Goal: Task Accomplishment & Management: Complete application form

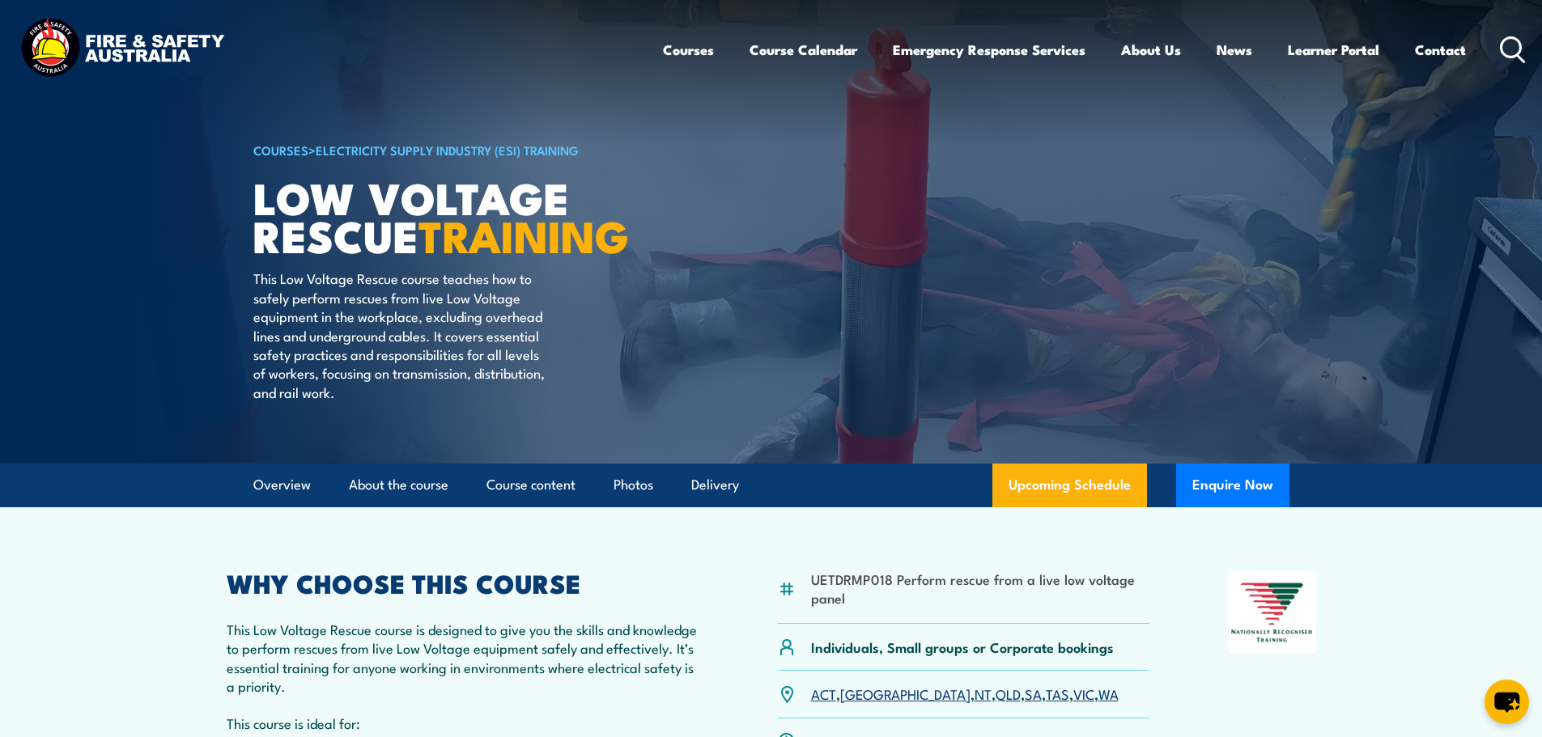
click at [860, 694] on link "[GEOGRAPHIC_DATA]" at bounding box center [905, 693] width 130 height 19
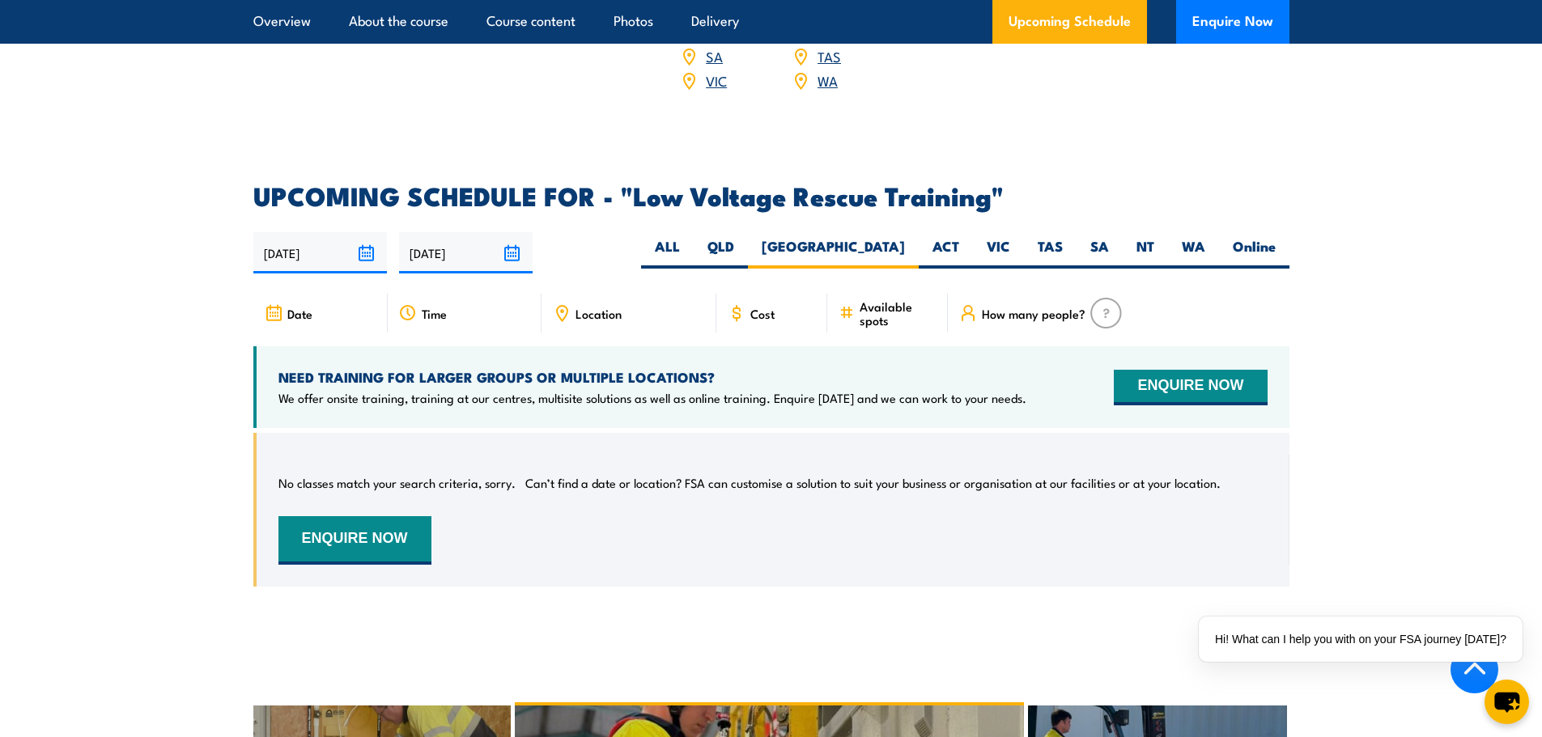
scroll to position [2483, 0]
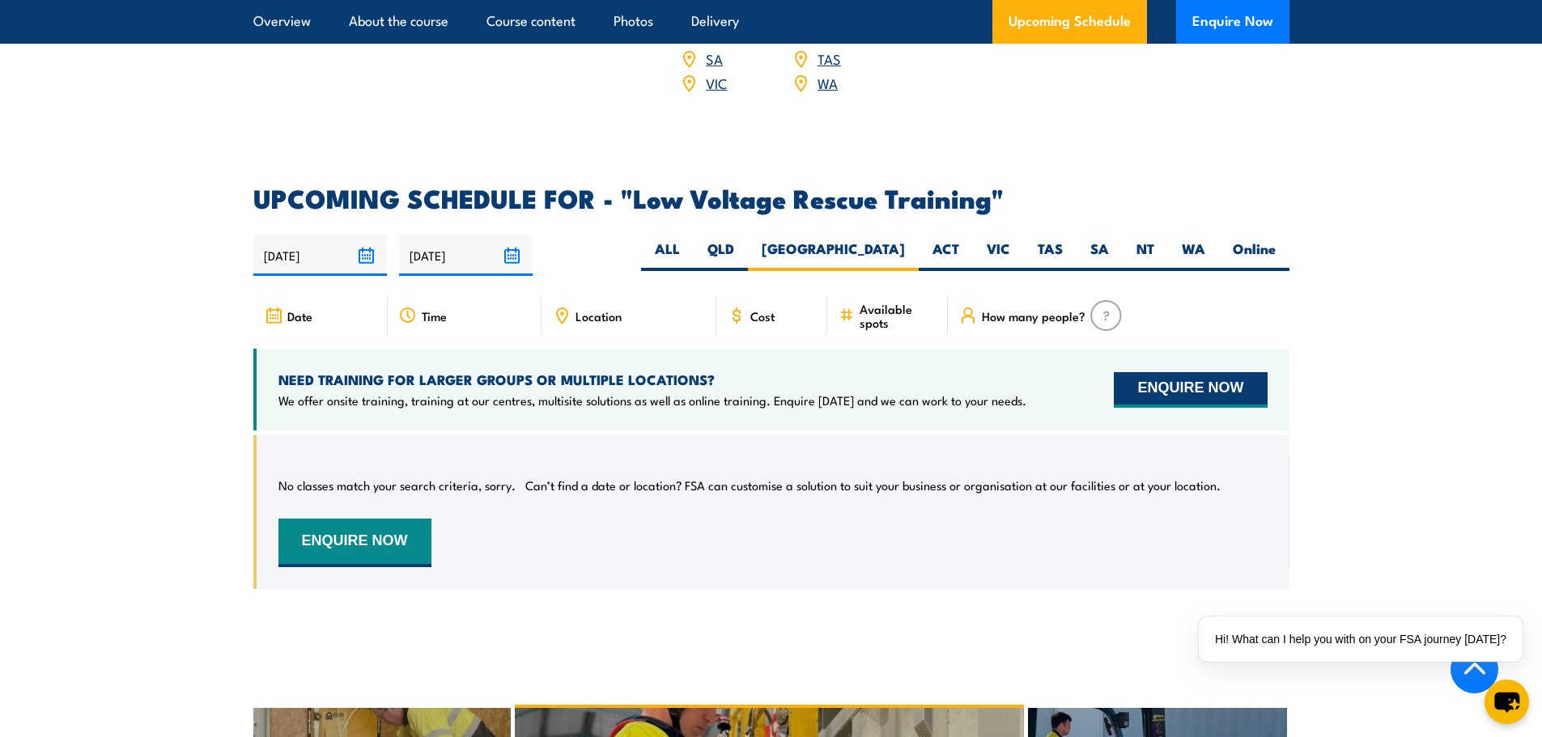
click at [1210, 373] on button "ENQUIRE NOW" at bounding box center [1190, 390] width 153 height 36
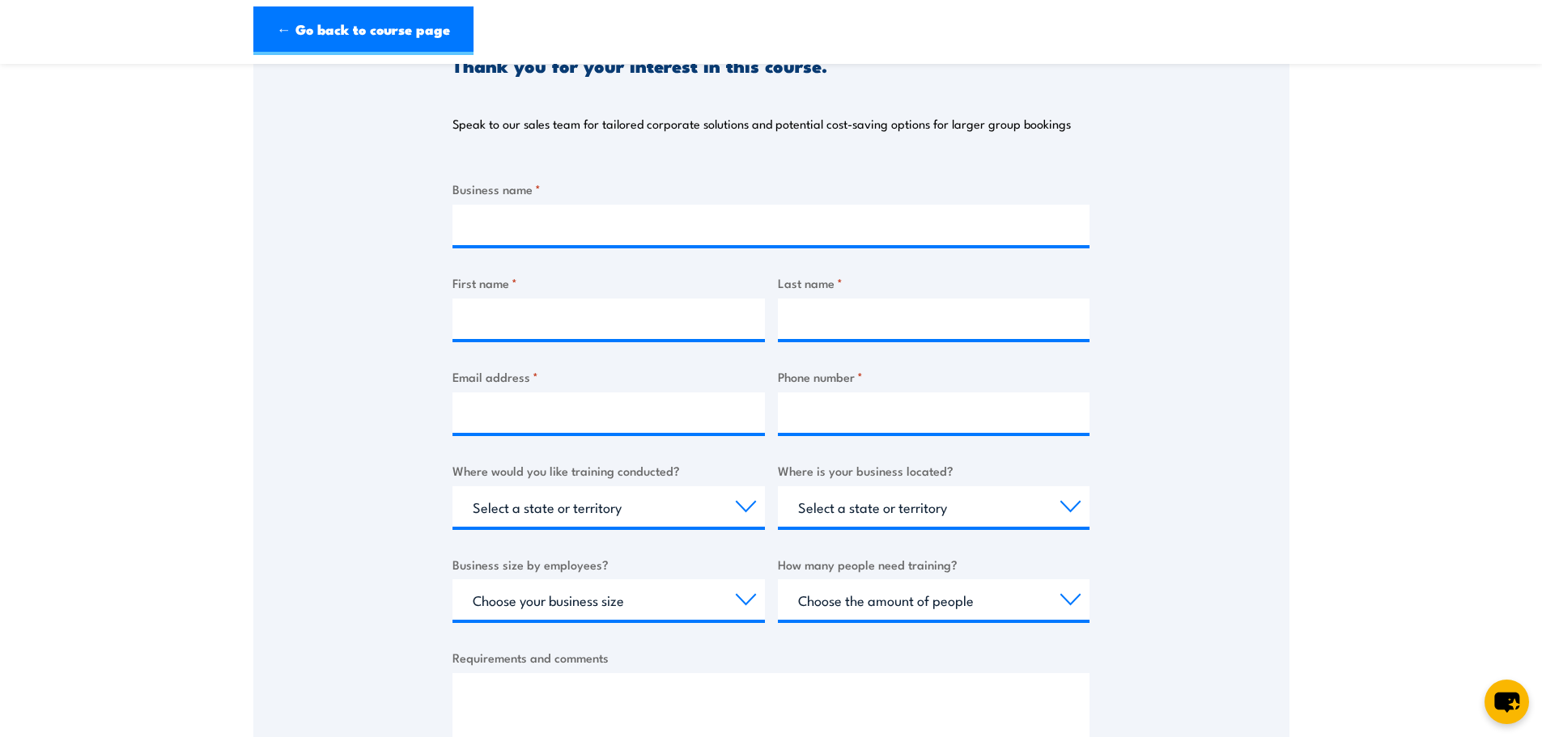
scroll to position [243, 0]
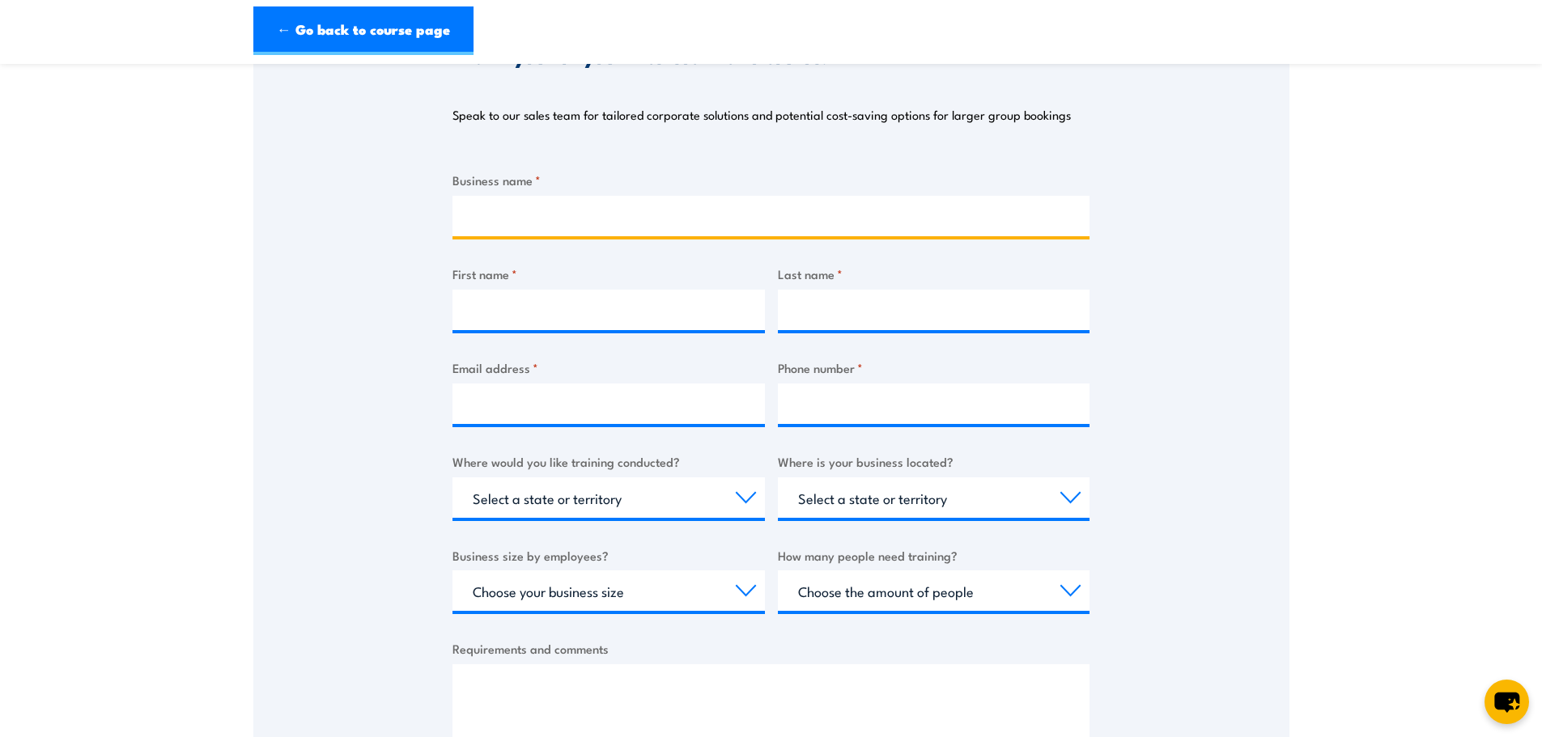
click at [526, 226] on input "Business name *" at bounding box center [770, 216] width 637 height 40
type input "m"
type input "Mackie Electric & Refrigeration"
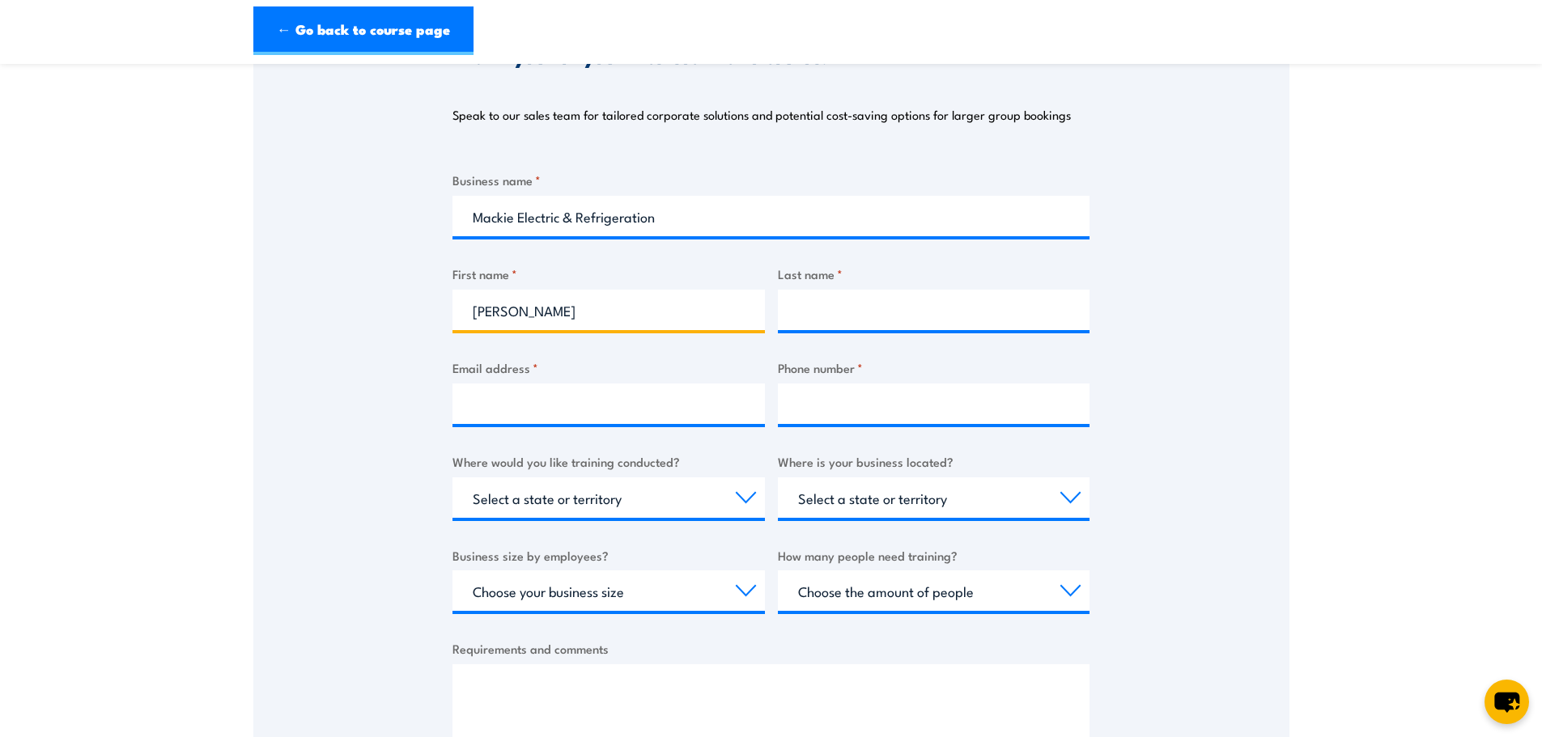
type input "[PERSON_NAME]"
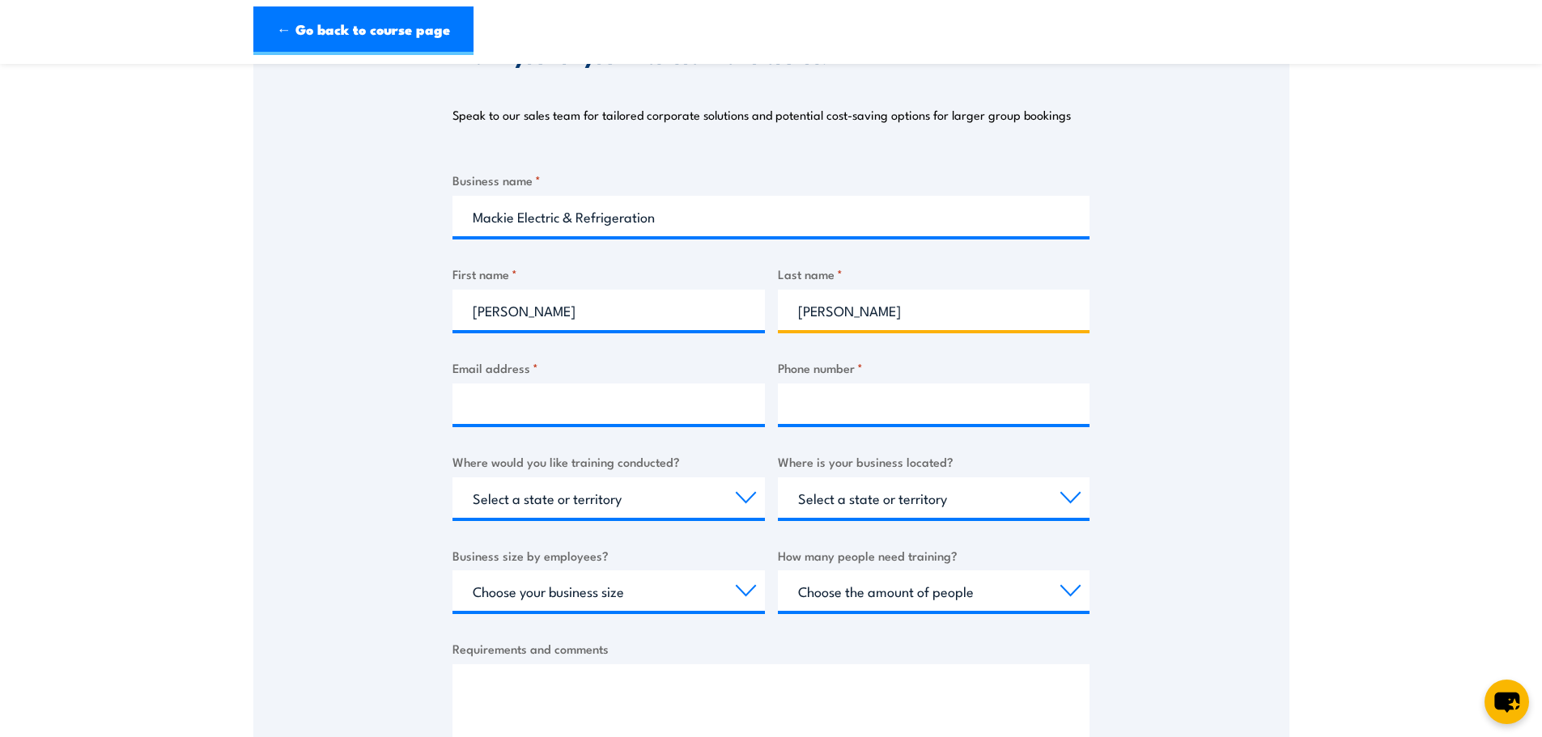
type input "[PERSON_NAME]"
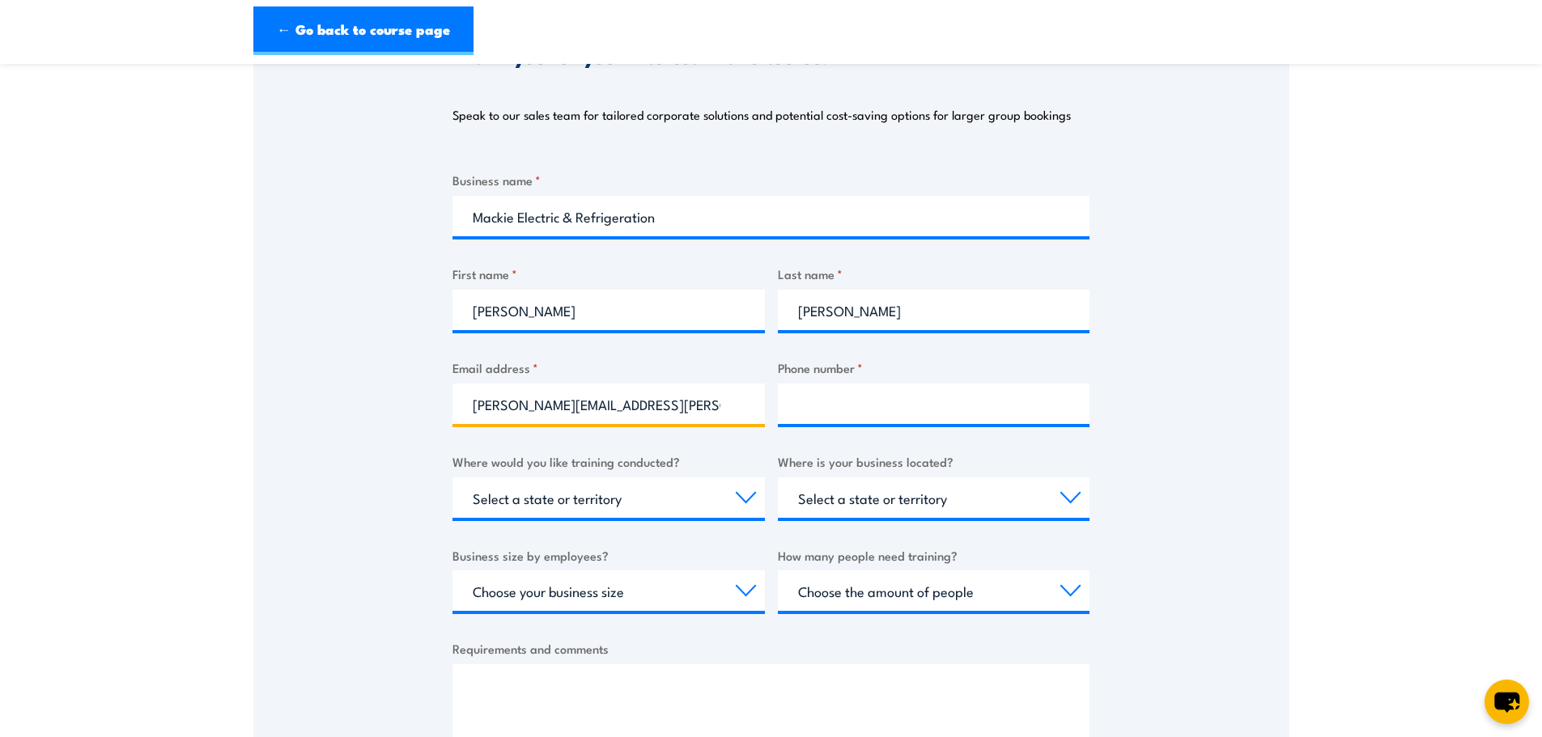
type input "[PERSON_NAME][EMAIL_ADDRESS][PERSON_NAME][DOMAIN_NAME]"
type input "0265522377"
click at [604, 502] on select "Select a state or territory Nationally - multiple locations [GEOGRAPHIC_DATA] […" at bounding box center [608, 498] width 312 height 40
select select "[GEOGRAPHIC_DATA]"
click at [452, 478] on select "Select a state or territory Nationally - multiple locations [GEOGRAPHIC_DATA] […" at bounding box center [608, 498] width 312 height 40
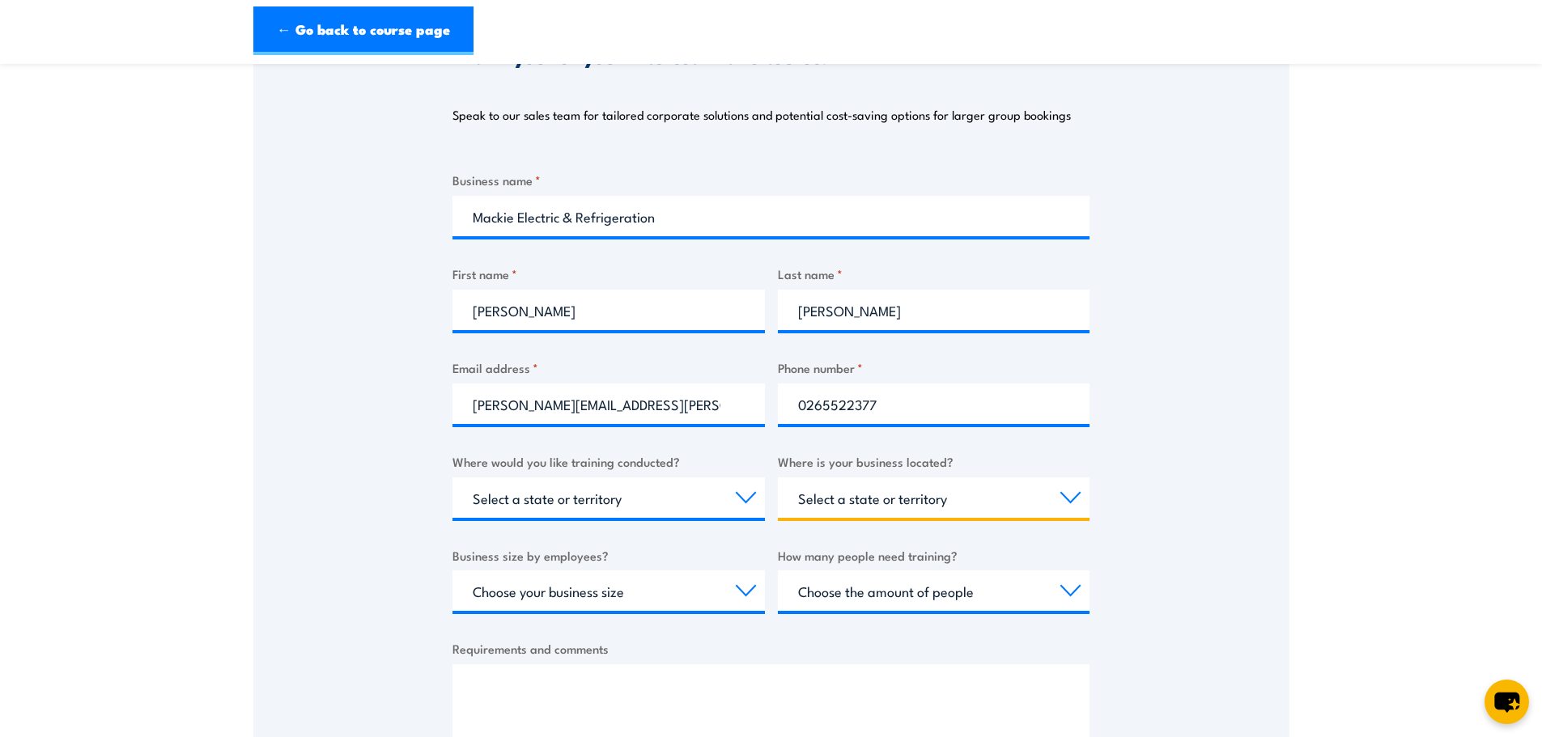
click at [917, 495] on select "Select a state or territory [GEOGRAPHIC_DATA] [GEOGRAPHIC_DATA] [GEOGRAPHIC_DAT…" at bounding box center [934, 498] width 312 height 40
select select "[GEOGRAPHIC_DATA]"
click at [778, 478] on select "Select a state or territory [GEOGRAPHIC_DATA] [GEOGRAPHIC_DATA] [GEOGRAPHIC_DAT…" at bounding box center [934, 498] width 312 height 40
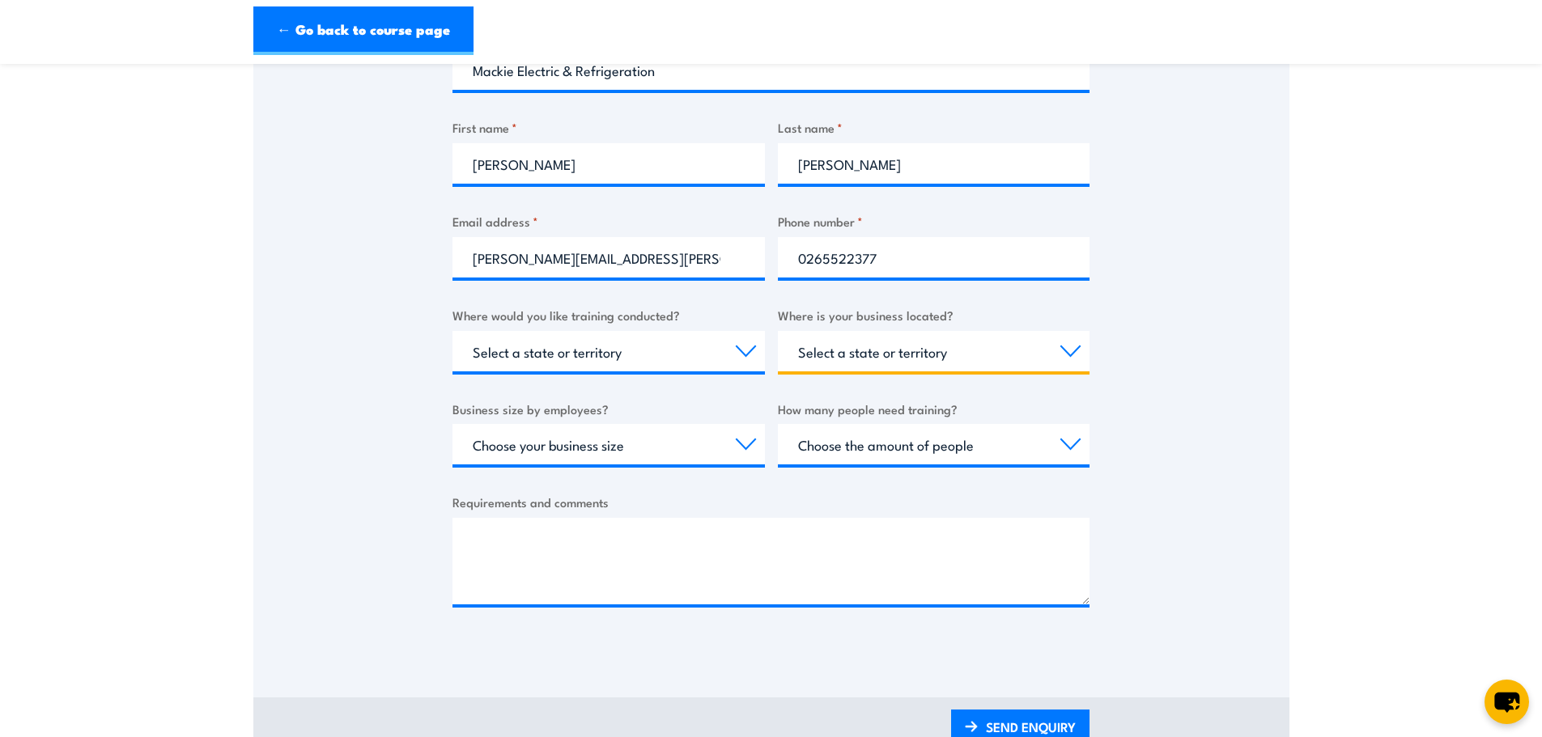
scroll to position [405, 0]
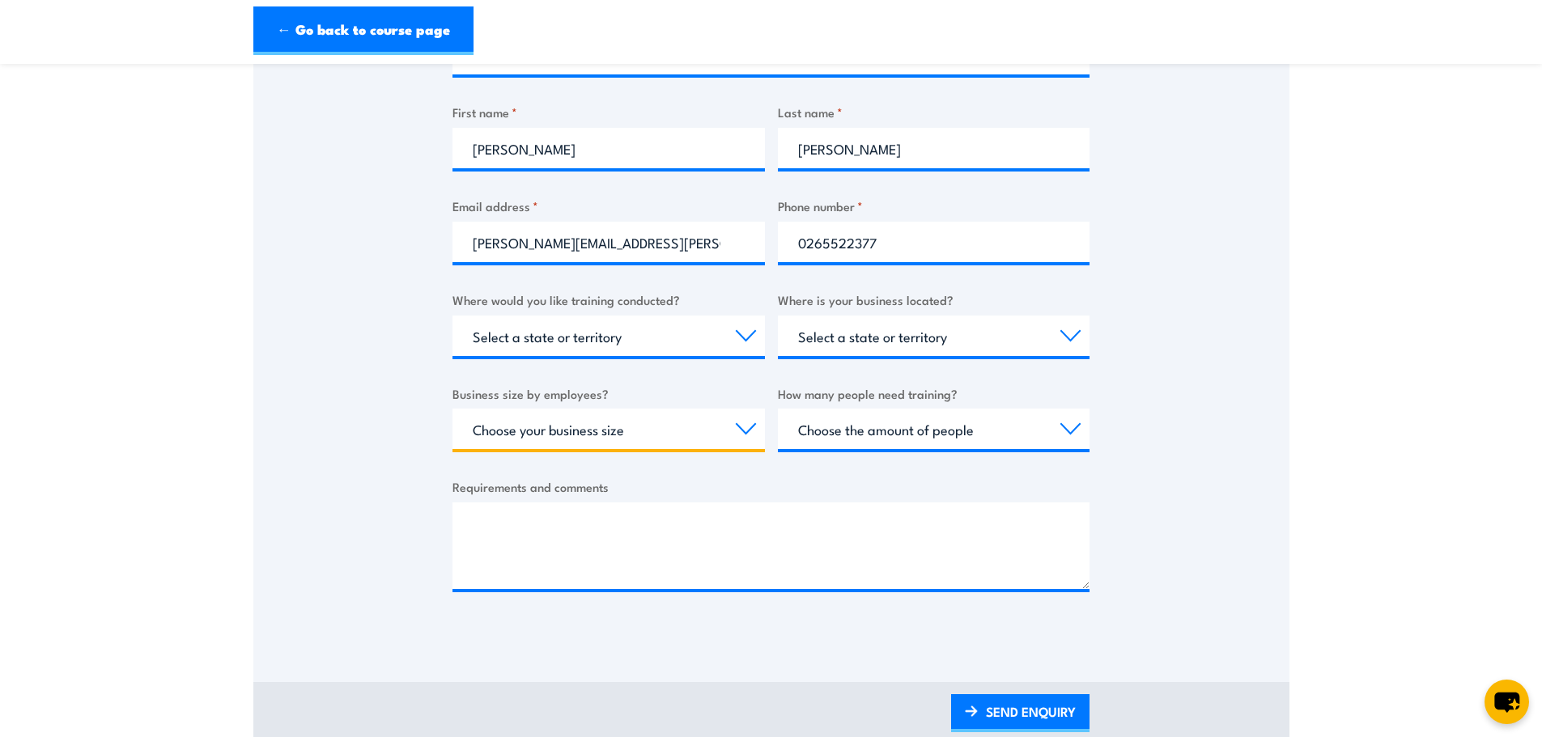
click at [639, 423] on select "Choose your business size 1 to 19 20 to 199 200+" at bounding box center [608, 429] width 312 height 40
select select "20 to 199"
click at [452, 409] on select "Choose your business size 1 to 19 20 to 199 200+" at bounding box center [608, 429] width 312 height 40
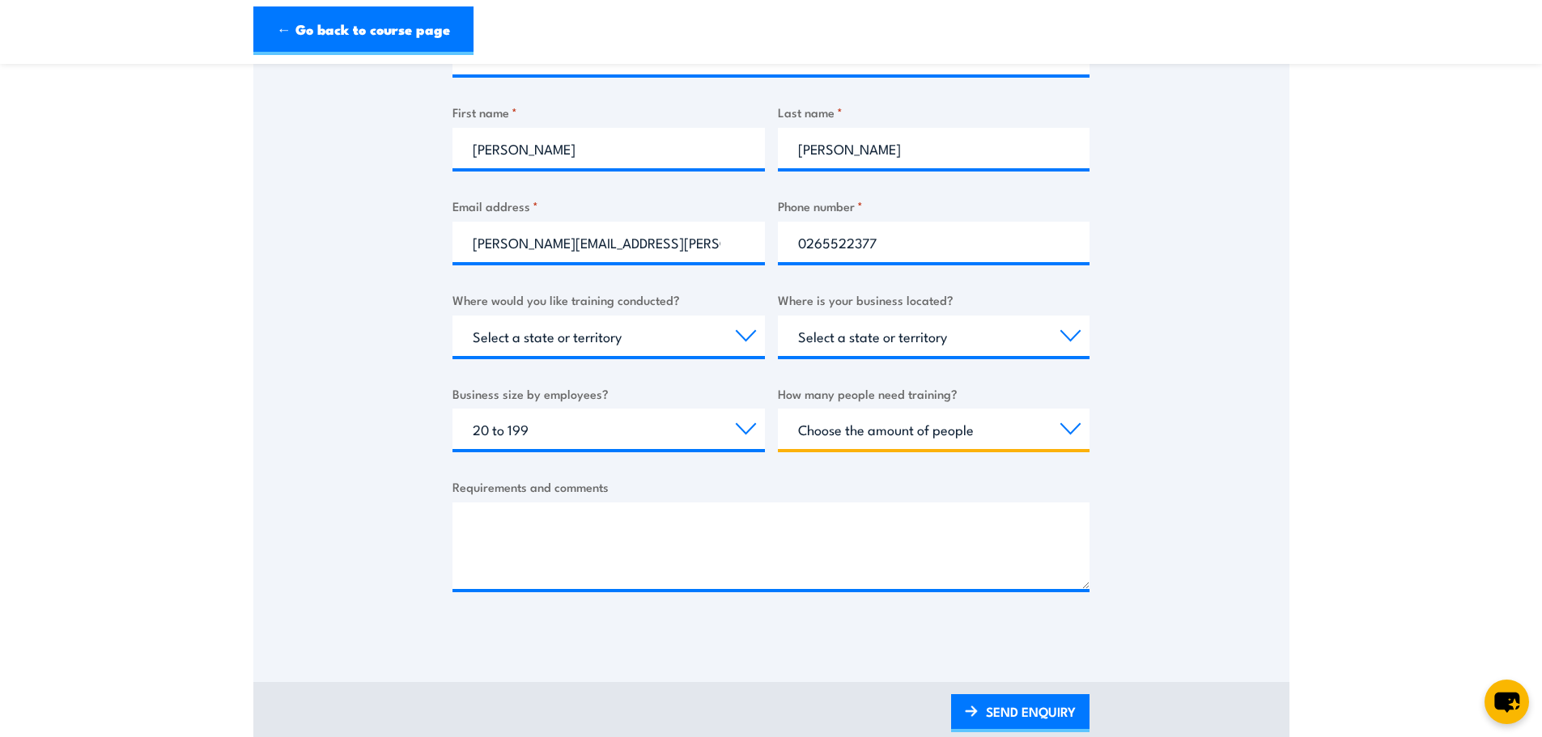
click at [985, 430] on select "Choose the amount of people 1 to 4 5 to 19 20+" at bounding box center [934, 429] width 312 height 40
click at [984, 435] on select "Choose the amount of people 1 to 4 5 to 19 20+" at bounding box center [934, 429] width 312 height 40
select select "5 to 19"
click at [778, 409] on select "Choose the amount of people 1 to 4 5 to 19 20+" at bounding box center [934, 429] width 312 height 40
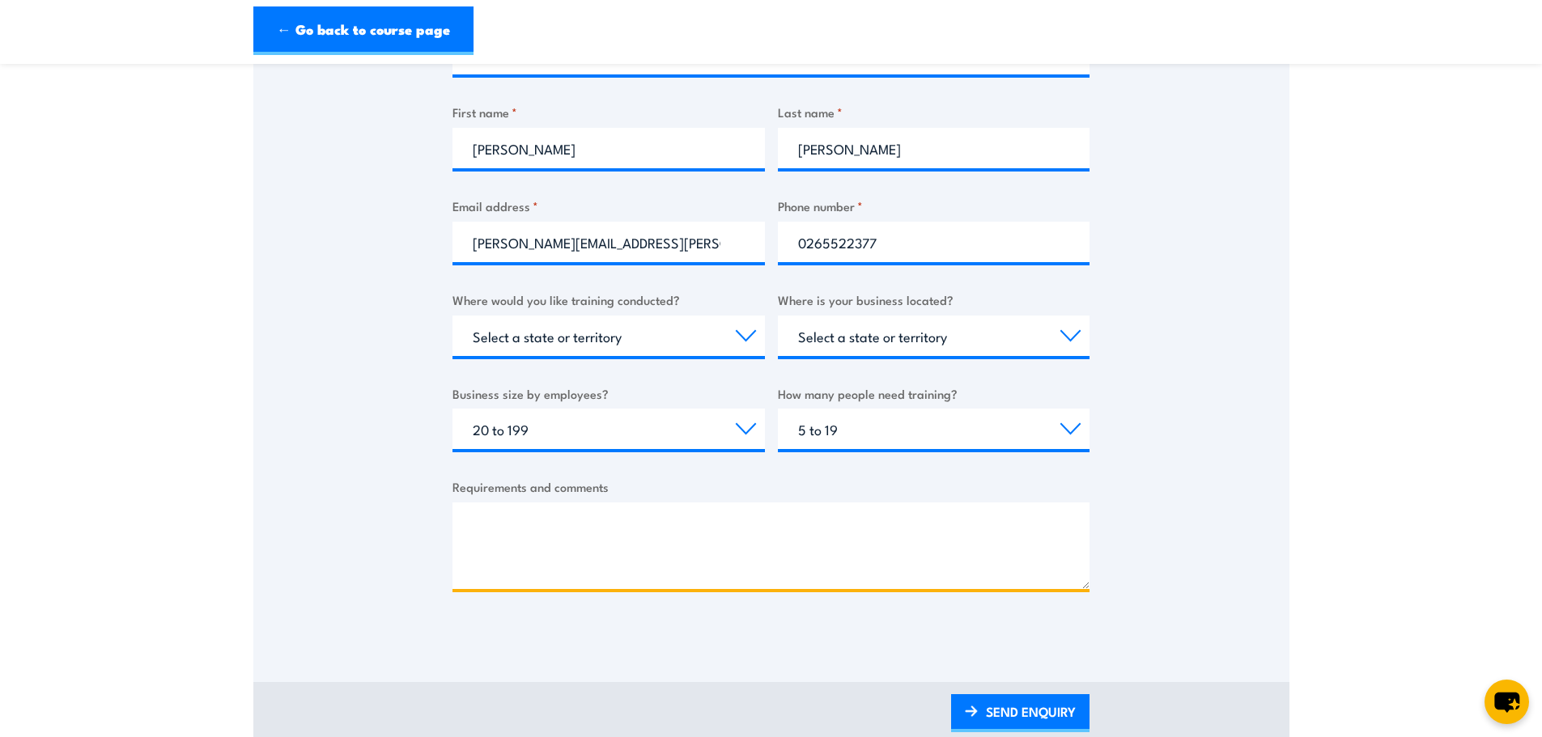
click at [529, 526] on textarea "Requirements and comments" at bounding box center [770, 546] width 637 height 87
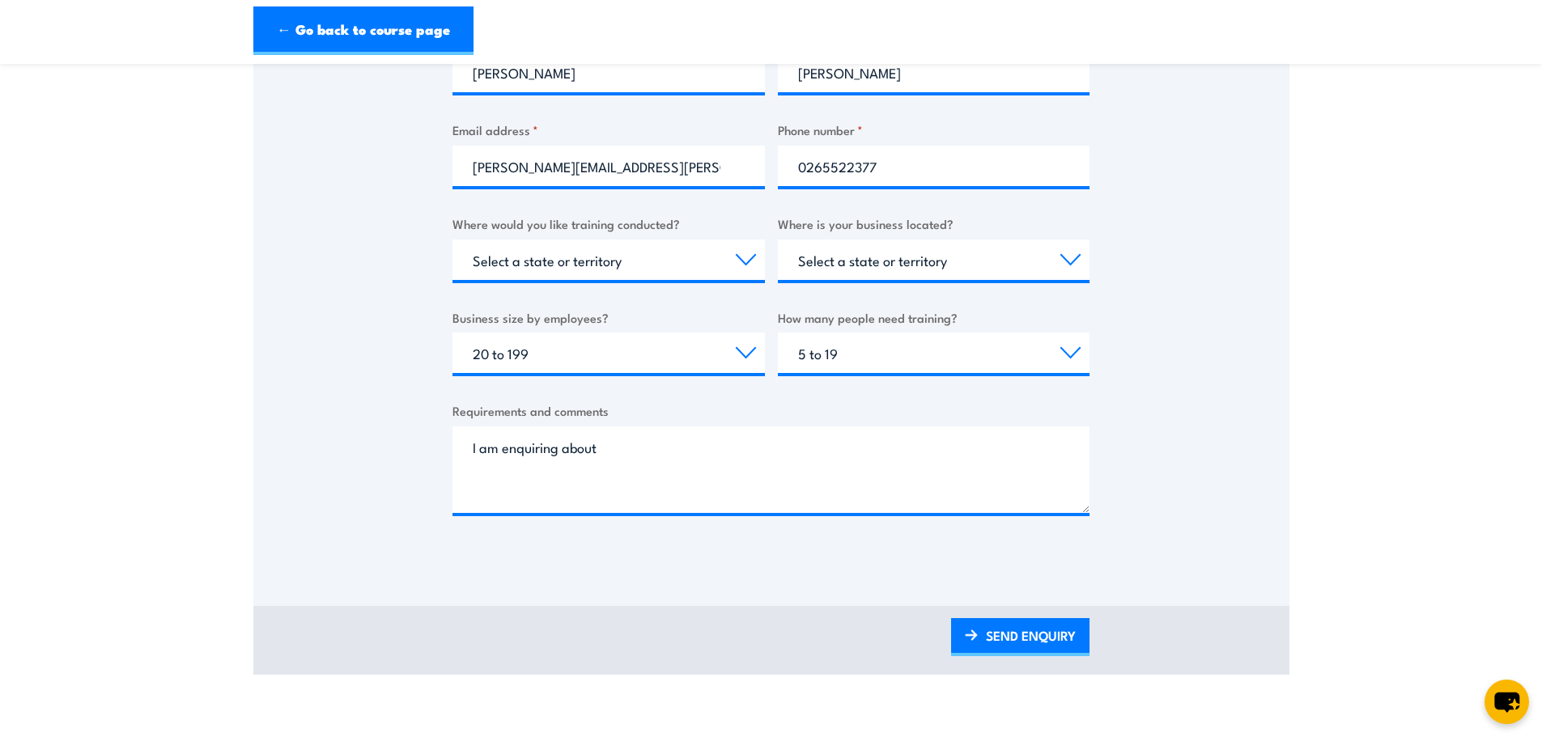
scroll to position [486, 0]
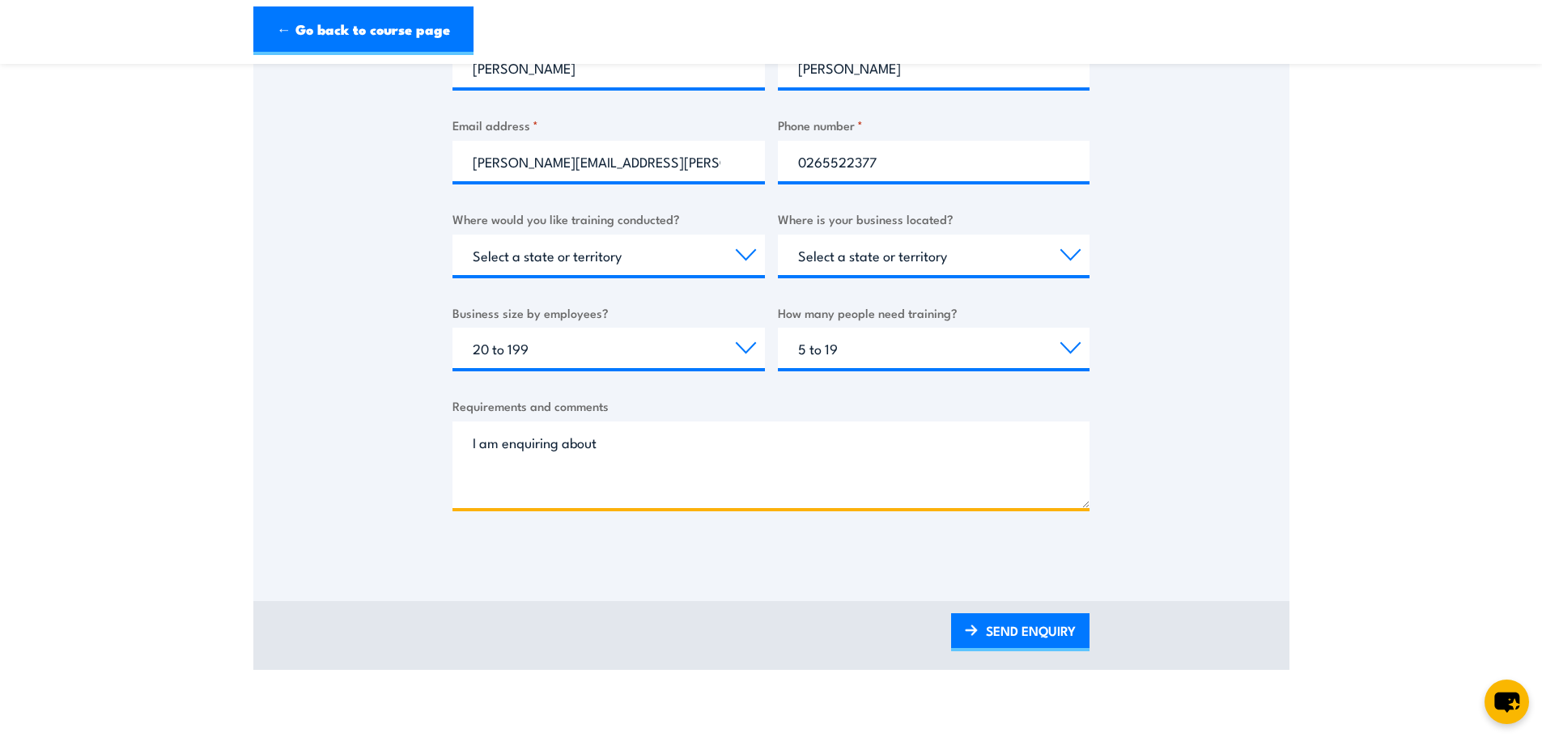
click at [642, 442] on textarea "I am enquiring about" at bounding box center [770, 465] width 637 height 87
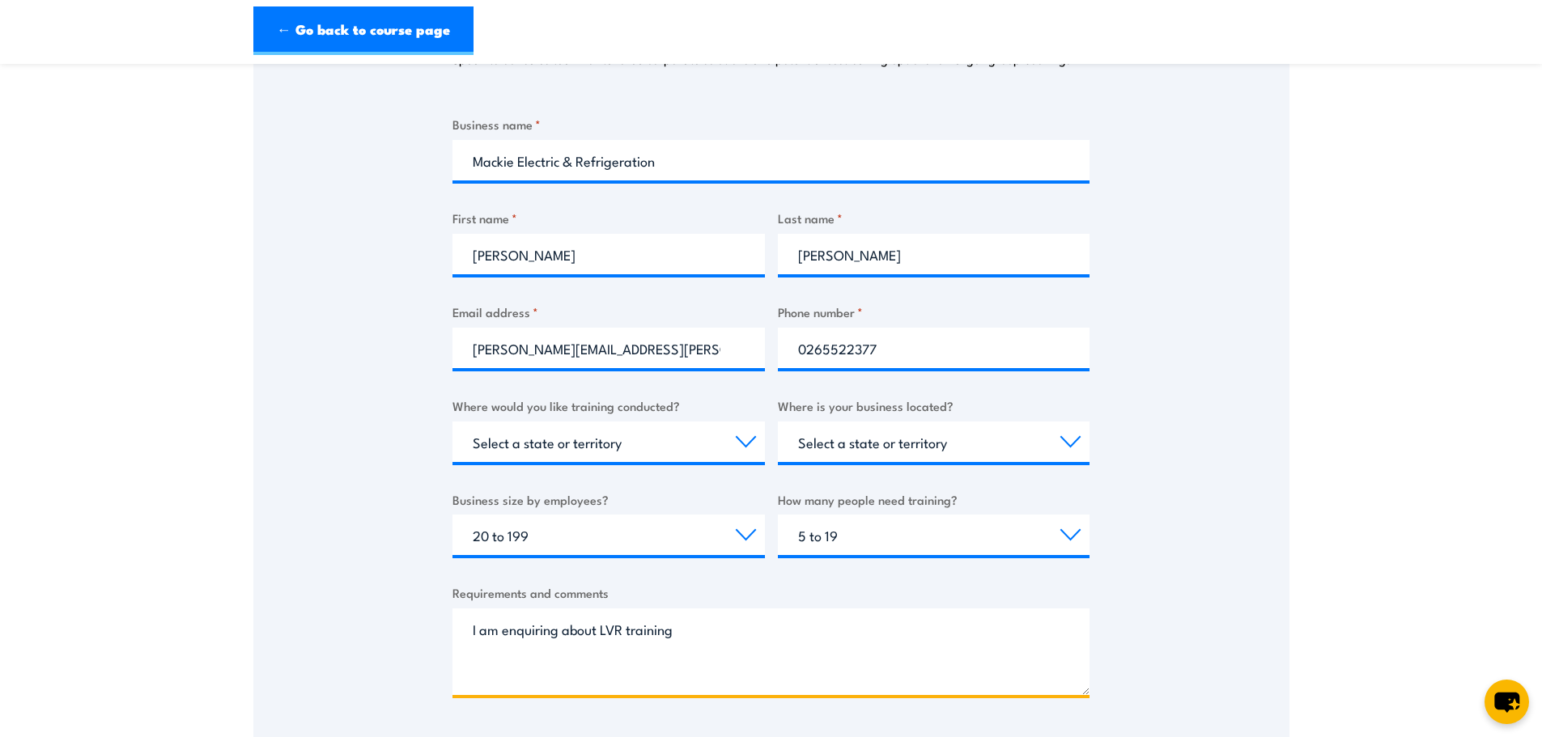
scroll to position [405, 0]
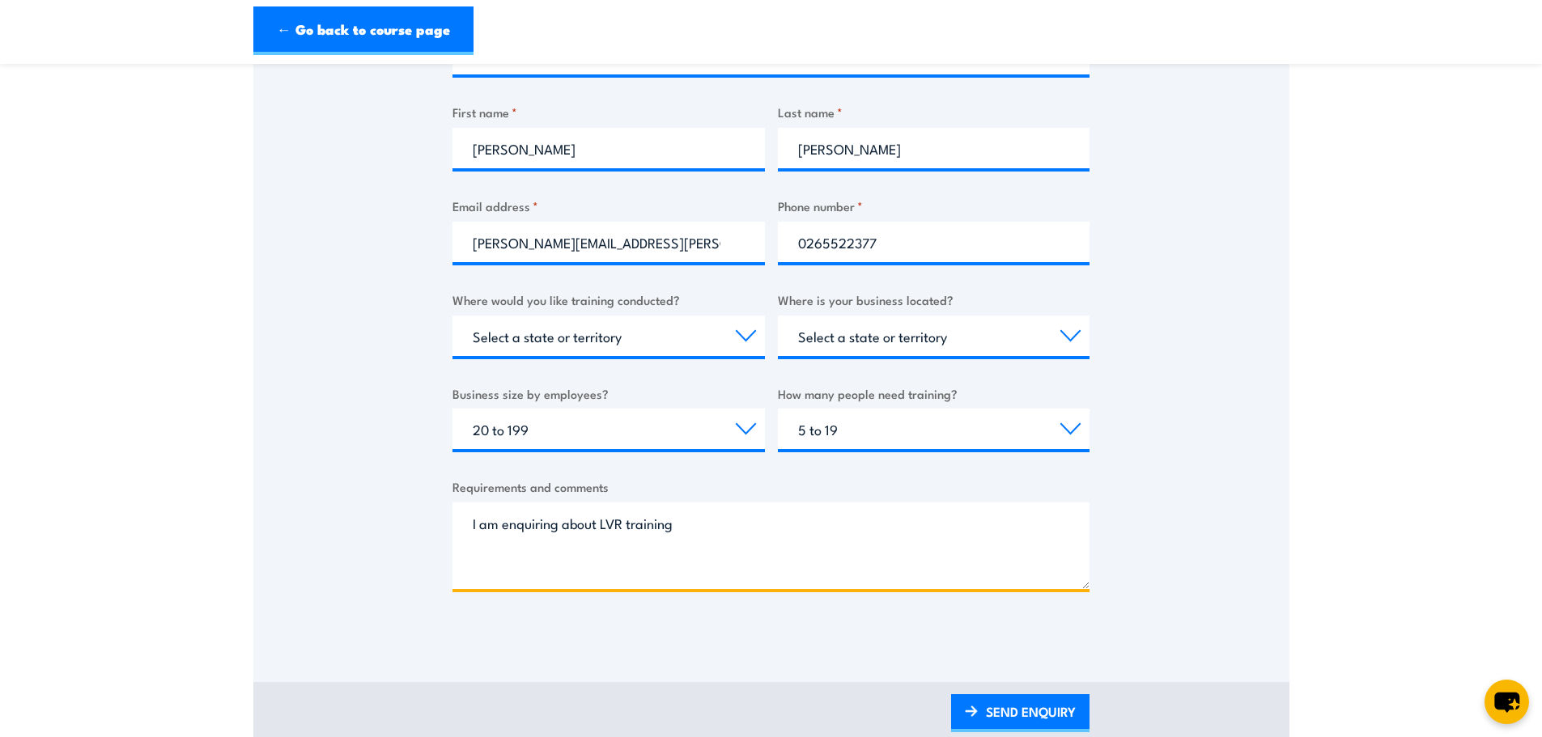
click at [699, 529] on textarea "I am enquiring about LVR training" at bounding box center [770, 546] width 637 height 87
type textarea "I am enquiring about LVR training"
